Goal: Task Accomplishment & Management: Manage account settings

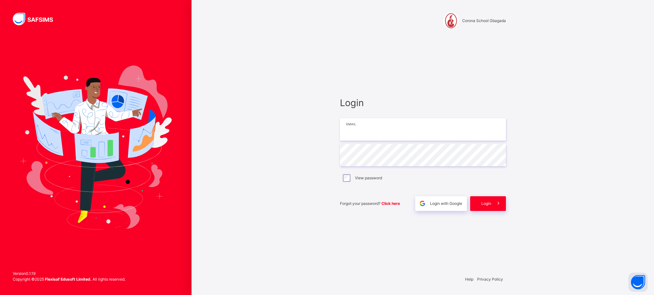
click at [377, 135] on input "email" at bounding box center [423, 129] width 166 height 22
type input "**********"
click at [480, 205] on div "Login" at bounding box center [488, 203] width 36 height 15
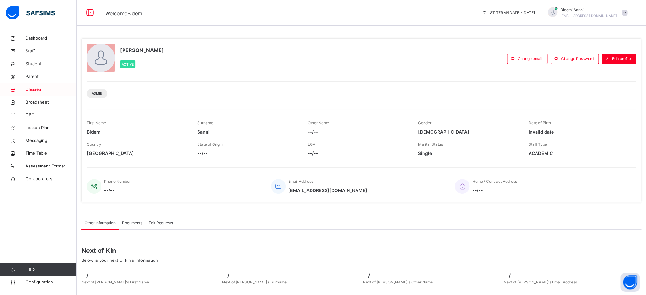
click at [38, 84] on link "Classes" at bounding box center [38, 89] width 77 height 13
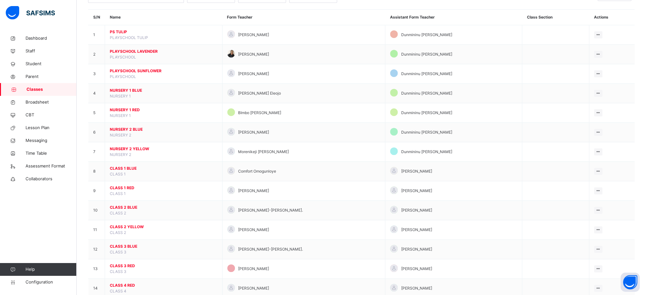
scroll to position [65, 0]
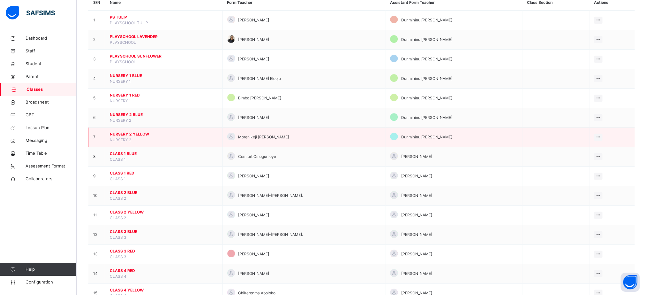
click at [141, 137] on span "NURSERY 2 YELLOW" at bounding box center [164, 134] width 108 height 6
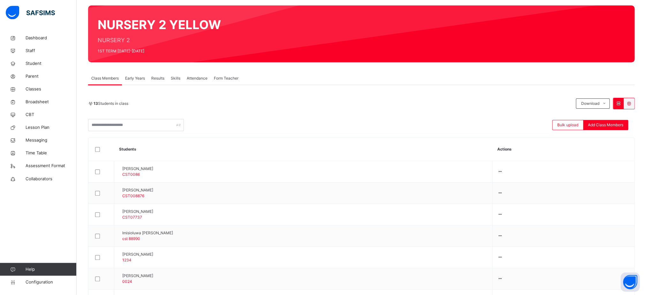
scroll to position [46, 0]
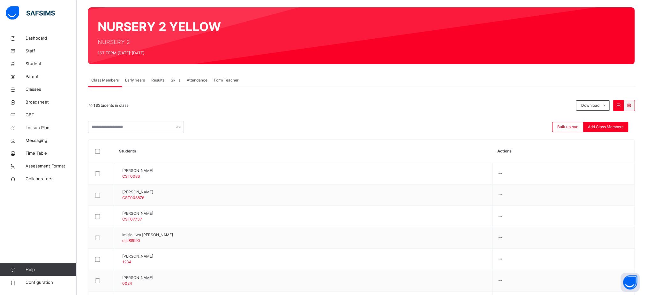
click at [229, 79] on span "Form Teacher" at bounding box center [226, 80] width 25 height 6
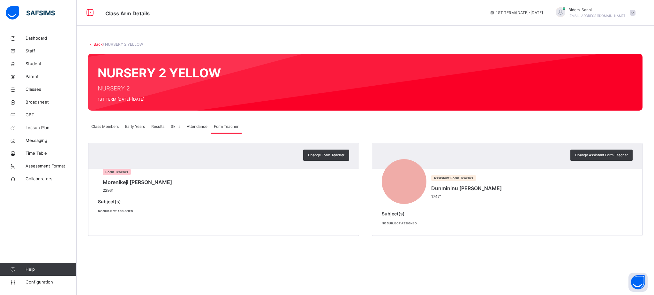
click at [102, 126] on span "Class Members" at bounding box center [104, 127] width 27 height 6
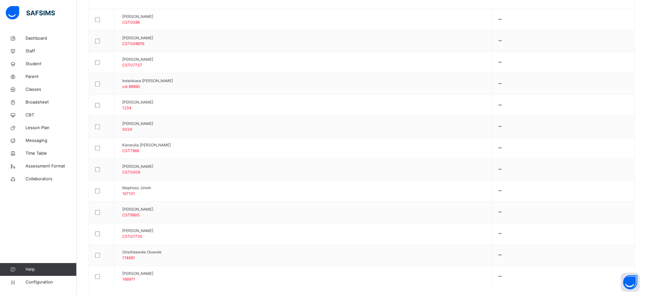
scroll to position [210, 0]
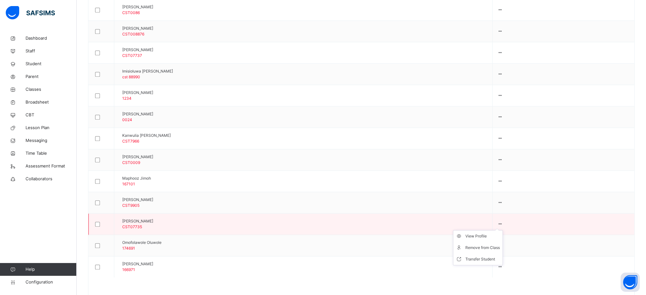
click at [503, 225] on icon at bounding box center [499, 223] width 5 height 5
click at [499, 251] on div "Remove from Class" at bounding box center [482, 247] width 34 height 6
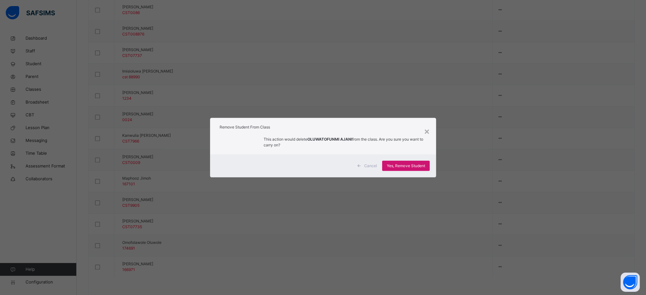
click at [418, 168] on span "Yes, Remove Student" at bounding box center [406, 166] width 38 height 6
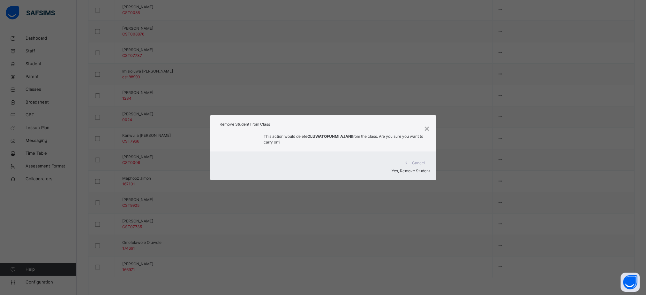
scroll to position [0, 0]
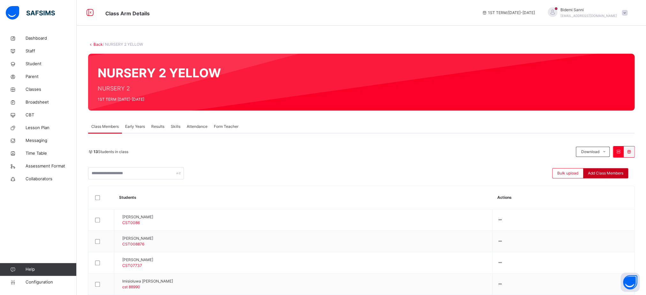
click at [621, 175] on span "Add Class Members" at bounding box center [605, 173] width 35 height 6
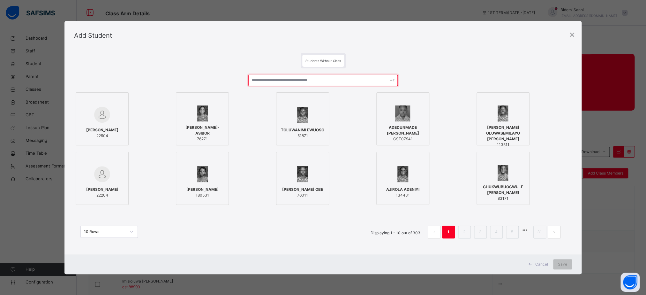
click at [306, 79] on input "text" at bounding box center [322, 80] width 149 height 11
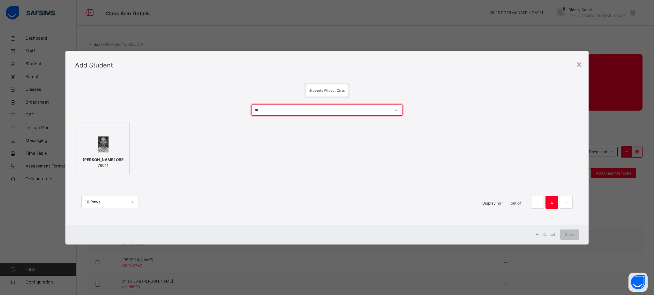
type input "*"
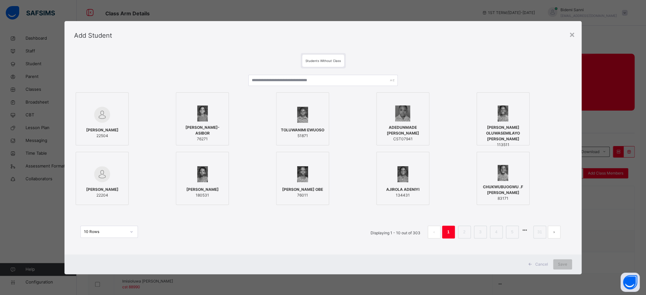
click at [412, 49] on div "Add Student" at bounding box center [322, 35] width 517 height 29
click at [524, 271] on div "Cancel Save" at bounding box center [322, 264] width 517 height 20
click at [545, 269] on div "Cancel Save" at bounding box center [322, 264] width 517 height 20
click at [543, 264] on span "Cancel" at bounding box center [541, 264] width 13 height 6
